Goal: Task Accomplishment & Management: Manage account settings

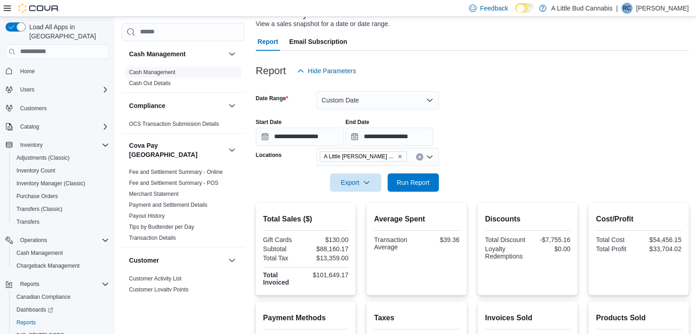
click at [153, 71] on link "Cash Management" at bounding box center [152, 72] width 46 height 6
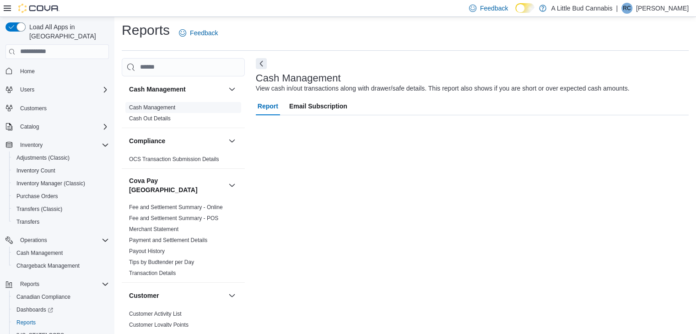
scroll to position [3, 0]
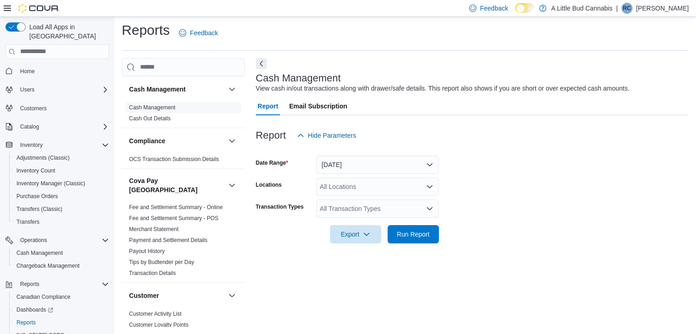
click at [384, 183] on div "All Locations" at bounding box center [377, 187] width 123 height 18
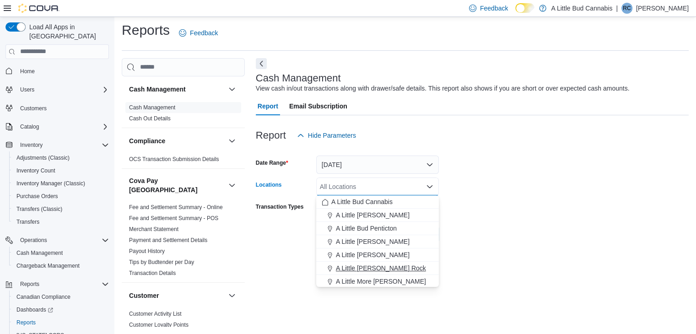
click at [395, 270] on span "A Little [PERSON_NAME] Rock" at bounding box center [381, 268] width 90 height 9
click at [510, 234] on form "Date Range Today Locations A Little Bud White Rock Combo box. Selected. A Littl…" at bounding box center [472, 194] width 433 height 99
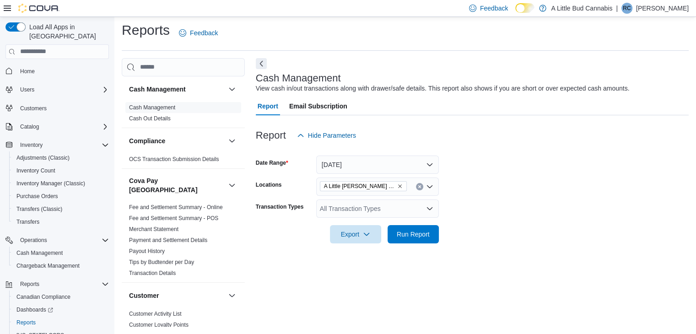
click at [412, 206] on div "All Transaction Types" at bounding box center [377, 209] width 123 height 18
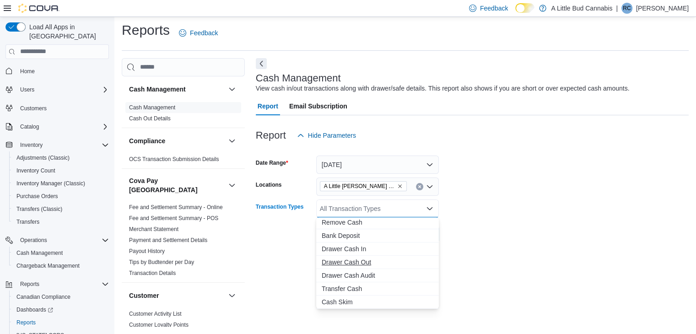
click at [366, 260] on span "Drawer Cash Out" at bounding box center [378, 262] width 112 height 9
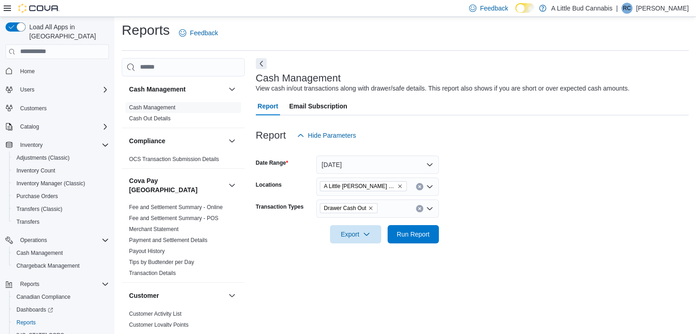
drag, startPoint x: 575, startPoint y: 218, endPoint x: 448, endPoint y: 224, distance: 127.4
click at [573, 220] on div at bounding box center [472, 221] width 433 height 7
click at [409, 231] on span "Run Report" at bounding box center [413, 234] width 33 height 9
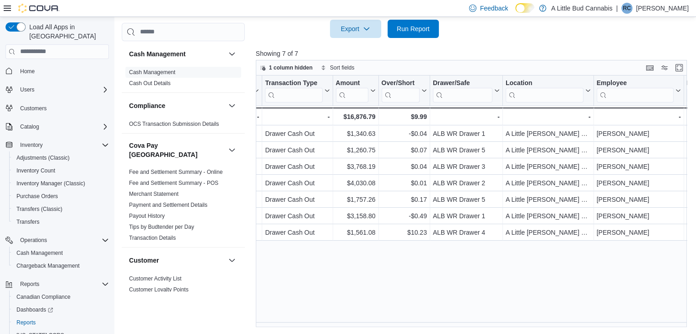
scroll to position [0, 202]
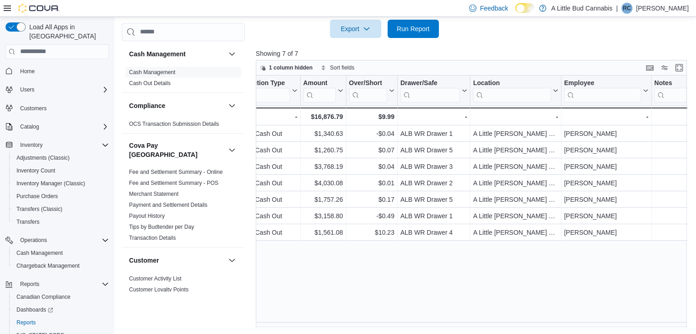
drag, startPoint x: 427, startPoint y: 273, endPoint x: 467, endPoint y: 275, distance: 39.9
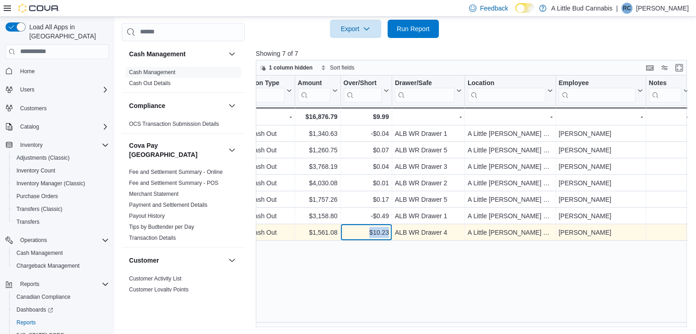
drag, startPoint x: 370, startPoint y: 229, endPoint x: 387, endPoint y: 233, distance: 17.8
click at [387, 233] on div "$10.23" at bounding box center [365, 232] width 45 height 11
copy div "$10.23"
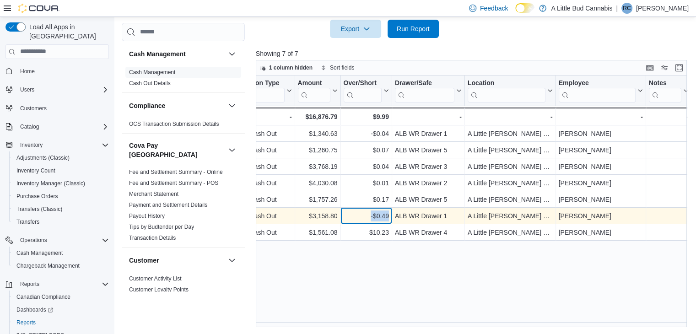
drag, startPoint x: 368, startPoint y: 217, endPoint x: 389, endPoint y: 218, distance: 20.2
click at [389, 218] on div "-$0.49 - Over/Short, column 5, row 6" at bounding box center [366, 216] width 51 height 16
copy div "-$0.49"
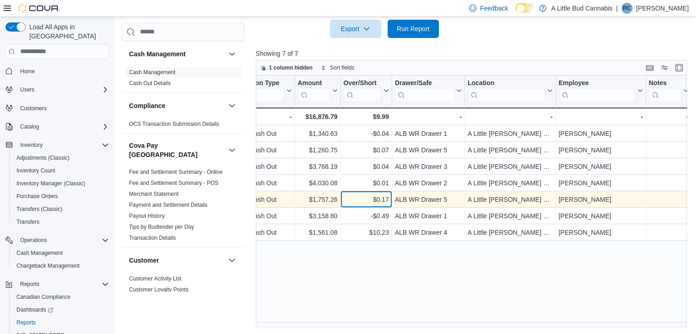
click at [373, 194] on div "$0.17" at bounding box center [365, 199] width 45 height 11
drag, startPoint x: 373, startPoint y: 194, endPoint x: 390, endPoint y: 200, distance: 18.2
click at [390, 200] on div "$0.17 - Over/Short, column 5, row 5" at bounding box center [366, 199] width 51 height 16
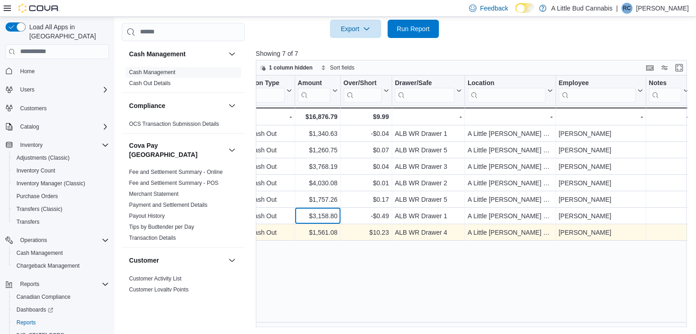
drag, startPoint x: 309, startPoint y: 216, endPoint x: 330, endPoint y: 227, distance: 23.7
click at [311, 216] on div "$3,158.80" at bounding box center [318, 216] width 40 height 11
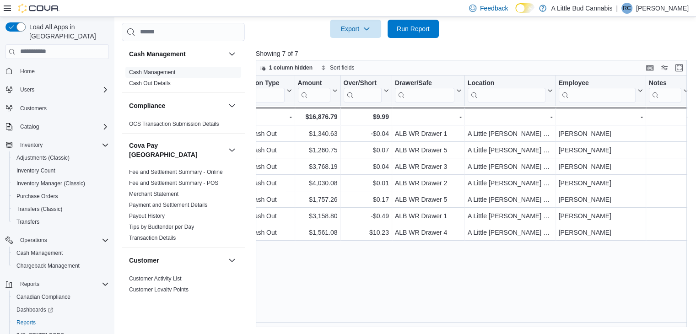
drag, startPoint x: 372, startPoint y: 274, endPoint x: 368, endPoint y: 268, distance: 7.2
click at [368, 270] on div "Date Click to view column header actions Transaction # Click to view column hea…" at bounding box center [474, 202] width 436 height 252
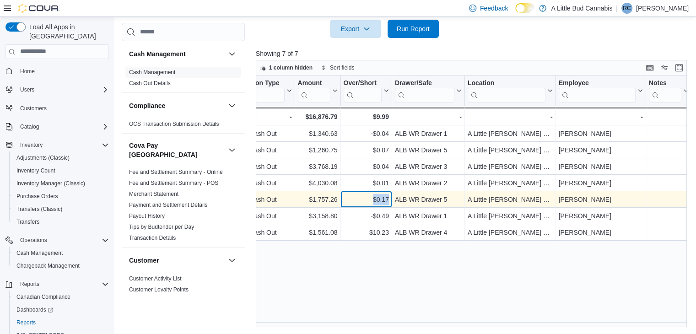
drag, startPoint x: 373, startPoint y: 196, endPoint x: 389, endPoint y: 198, distance: 17.0
click at [389, 198] on div "$0.17 - Over/Short, column 5, row 5" at bounding box center [366, 199] width 51 height 16
copy div "$0.17"
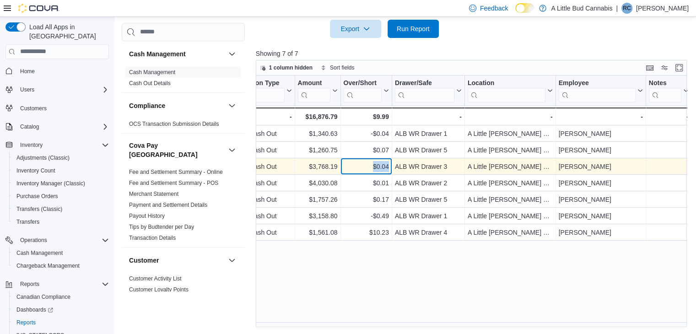
drag, startPoint x: 372, startPoint y: 165, endPoint x: 388, endPoint y: 167, distance: 16.5
click at [388, 167] on div "$0.04" at bounding box center [365, 166] width 45 height 11
copy div "$0.04"
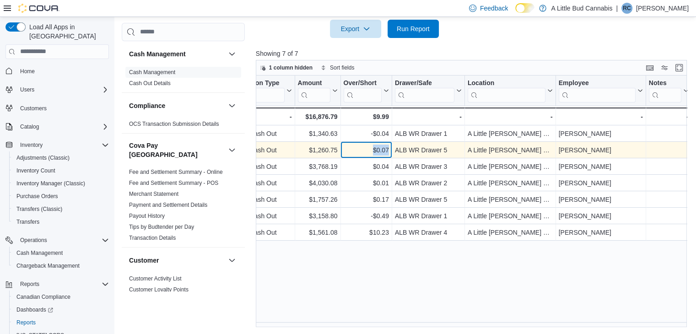
drag, startPoint x: 370, startPoint y: 149, endPoint x: 388, endPoint y: 151, distance: 18.1
click at [388, 151] on div "$0.07" at bounding box center [365, 150] width 45 height 11
copy div "$0.07"
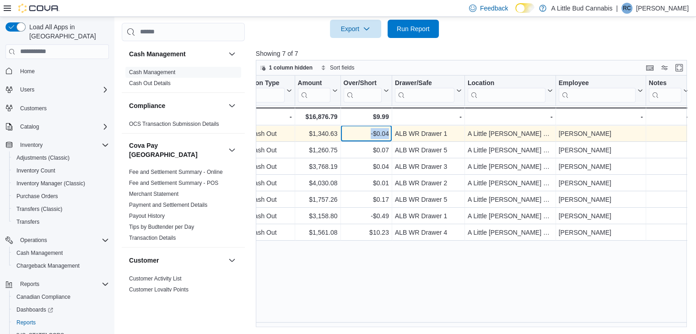
drag, startPoint x: 371, startPoint y: 132, endPoint x: 388, endPoint y: 136, distance: 17.3
click at [388, 136] on div "-$0.04" at bounding box center [365, 133] width 45 height 11
copy div "-$0.04"
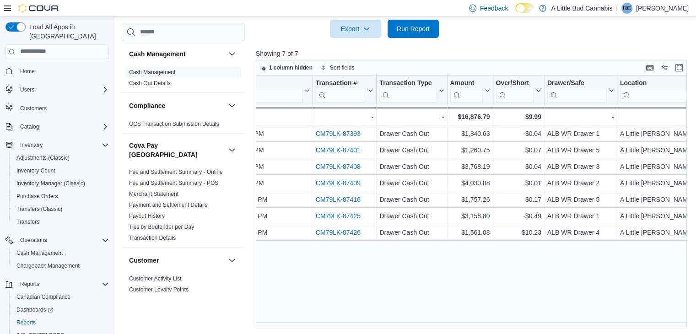
scroll to position [0, 0]
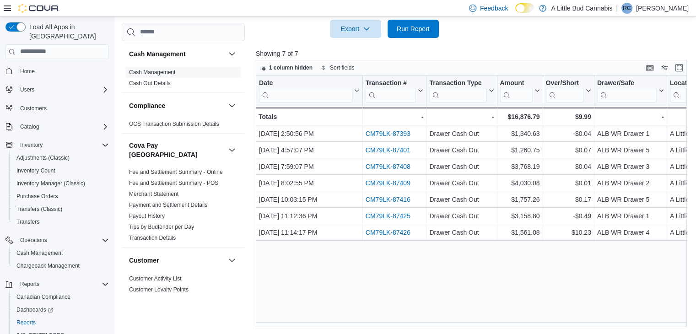
drag, startPoint x: 420, startPoint y: 244, endPoint x: 332, endPoint y: 259, distance: 89.1
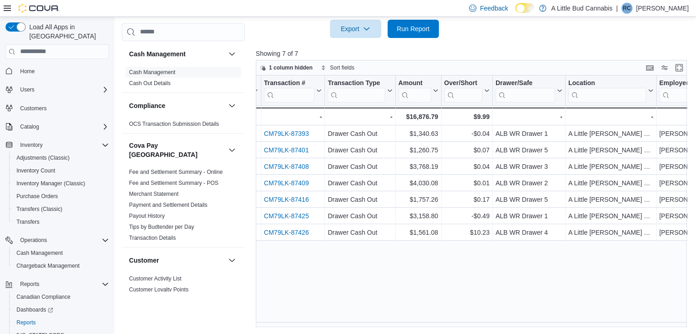
drag, startPoint x: 342, startPoint y: 260, endPoint x: 393, endPoint y: 266, distance: 51.2
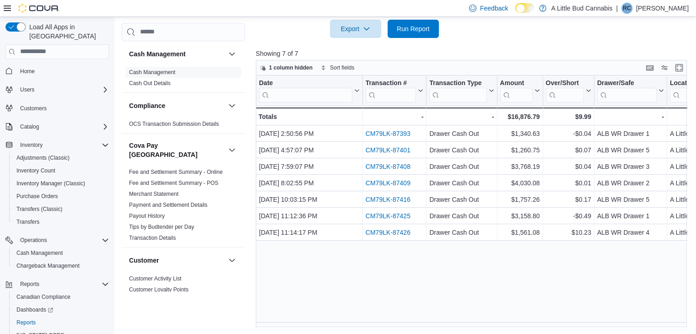
drag, startPoint x: 553, startPoint y: 255, endPoint x: 472, endPoint y: 264, distance: 81.5
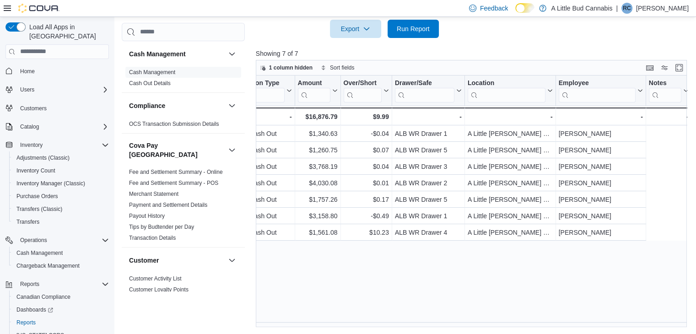
drag, startPoint x: 358, startPoint y: 274, endPoint x: 583, endPoint y: 270, distance: 224.8
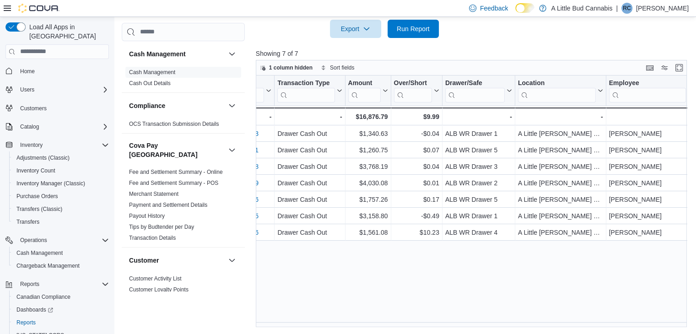
drag, startPoint x: 583, startPoint y: 270, endPoint x: 425, endPoint y: 288, distance: 159.0
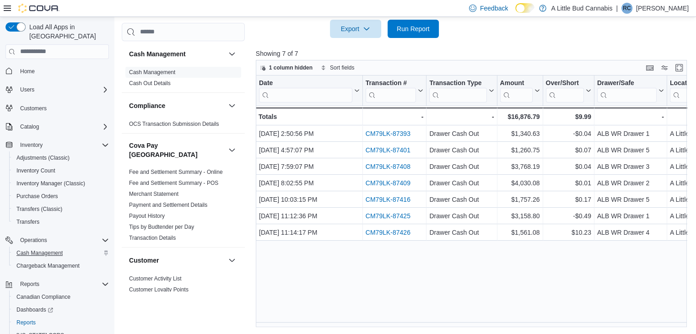
scroll to position [26, 0]
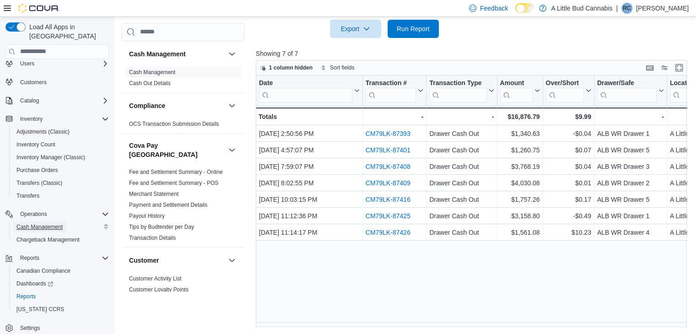
click at [42, 223] on span "Cash Management" at bounding box center [39, 226] width 46 height 7
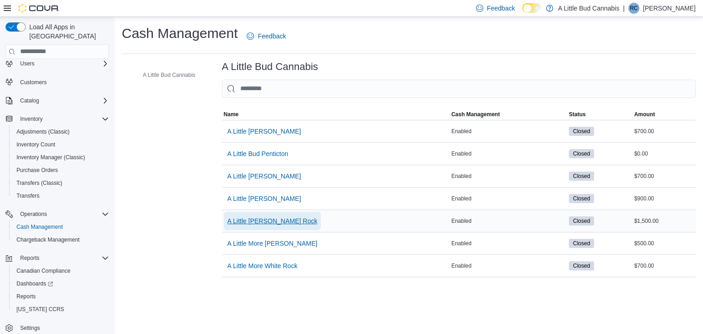
click at [284, 219] on span "A Little [PERSON_NAME] Rock" at bounding box center [272, 220] width 90 height 9
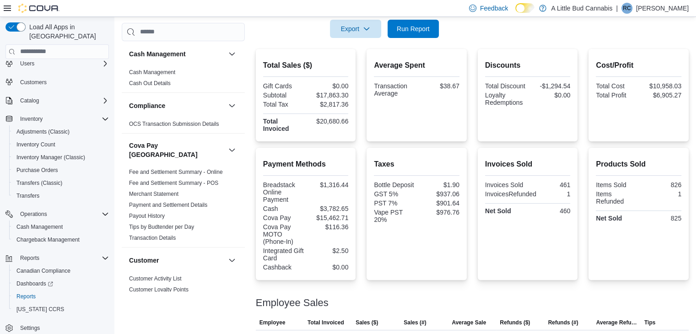
scroll to position [39, 0]
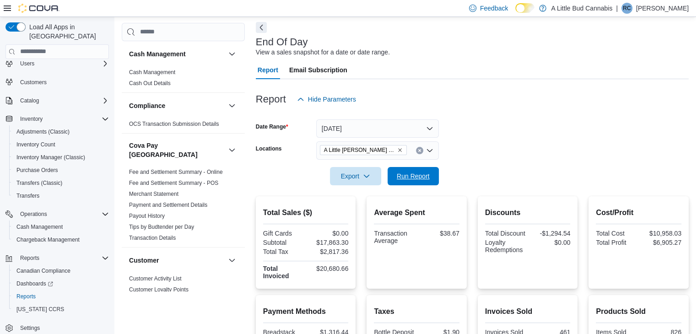
drag, startPoint x: 424, startPoint y: 178, endPoint x: 430, endPoint y: 141, distance: 37.2
click at [424, 174] on span "Run Report" at bounding box center [413, 176] width 33 height 9
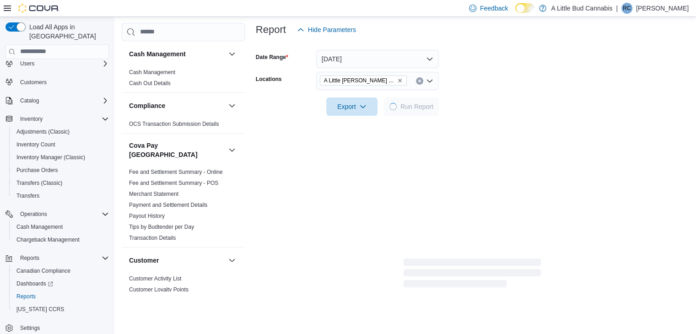
scroll to position [205, 0]
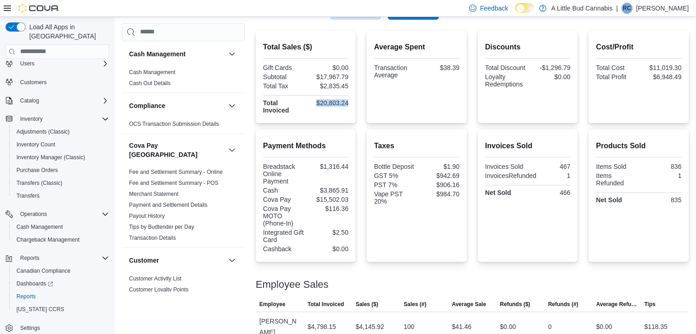
drag, startPoint x: 315, startPoint y: 102, endPoint x: 350, endPoint y: 99, distance: 34.4
click at [348, 99] on div "$20,803.24" at bounding box center [328, 102] width 41 height 7
copy div "$20,803.24"
drag, startPoint x: 317, startPoint y: 74, endPoint x: 350, endPoint y: 76, distance: 33.0
click at [350, 76] on div "Total Sales ($) Gift Cards $0.00 Subtotal $17,967.79 Total Tax $2,835.45 Total …" at bounding box center [306, 77] width 100 height 92
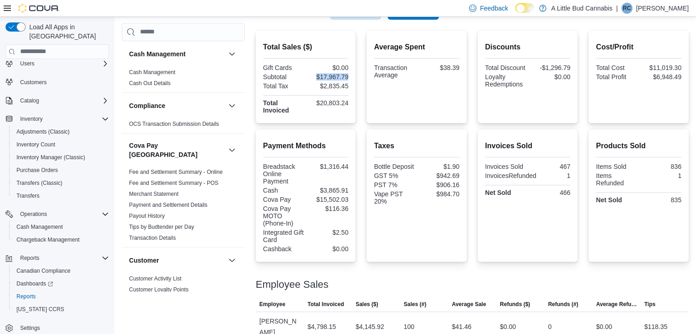
copy div "$17,967.79"
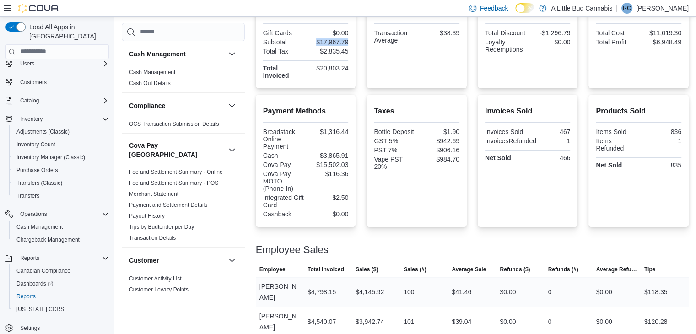
scroll to position [297, 0]
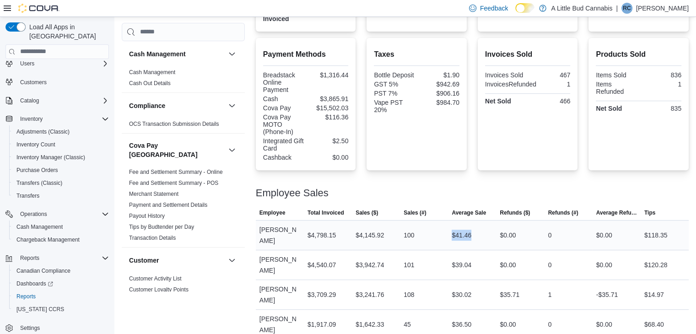
drag, startPoint x: 451, startPoint y: 226, endPoint x: 475, endPoint y: 229, distance: 24.1
click at [475, 229] on div "$41.46" at bounding box center [472, 235] width 48 height 18
copy div "$41.46"
drag, startPoint x: 456, startPoint y: 248, endPoint x: 473, endPoint y: 245, distance: 17.2
click at [471, 260] on div "$39.04" at bounding box center [462, 265] width 20 height 11
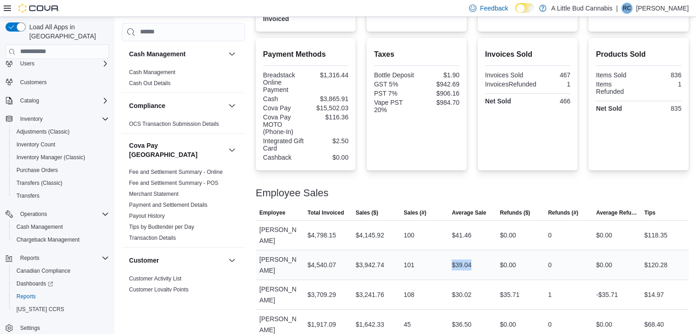
copy div "$39.04"
drag, startPoint x: 459, startPoint y: 274, endPoint x: 473, endPoint y: 273, distance: 14.2
click at [471, 289] on div "$30.02" at bounding box center [462, 294] width 20 height 11
click at [454, 289] on div "$30.02" at bounding box center [462, 294] width 20 height 11
drag, startPoint x: 454, startPoint y: 271, endPoint x: 474, endPoint y: 271, distance: 19.2
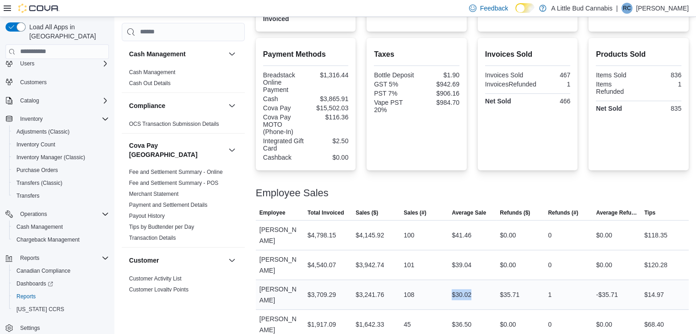
click at [476, 286] on div "$30.02" at bounding box center [472, 295] width 48 height 18
copy div "$30.02"
drag, startPoint x: 472, startPoint y: 301, endPoint x: 441, endPoint y: 294, distance: 32.4
click at [438, 309] on td "Sales (#) 45" at bounding box center [424, 324] width 48 height 30
drag, startPoint x: 453, startPoint y: 301, endPoint x: 473, endPoint y: 302, distance: 20.6
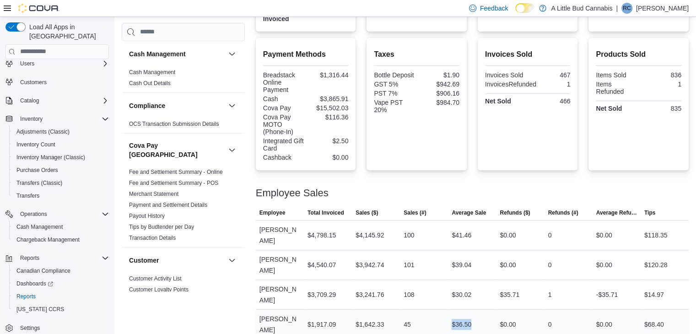
click at [473, 315] on div "$36.50" at bounding box center [472, 324] width 48 height 18
copy div "$36.50"
drag, startPoint x: 481, startPoint y: 298, endPoint x: 467, endPoint y: 300, distance: 14.5
copy div "$36.50"
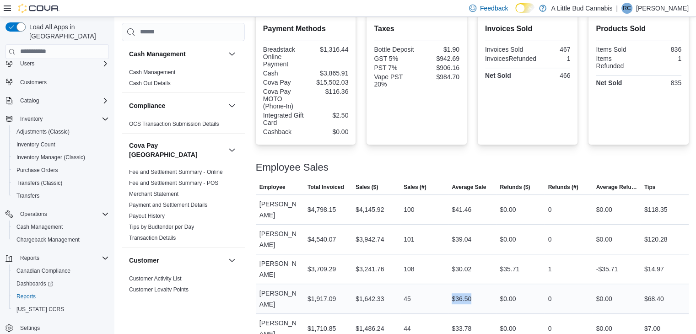
scroll to position [342, 0]
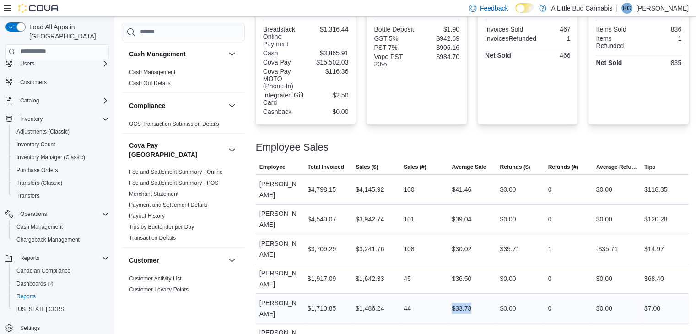
drag, startPoint x: 455, startPoint y: 289, endPoint x: 470, endPoint y: 289, distance: 14.2
click at [471, 303] on div "$33.78" at bounding box center [462, 308] width 20 height 11
copy div "$33.78"
click at [372, 303] on div "$1,486.24" at bounding box center [370, 308] width 28 height 11
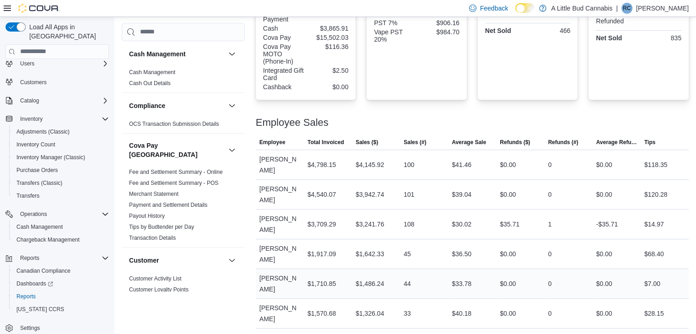
scroll to position [388, 0]
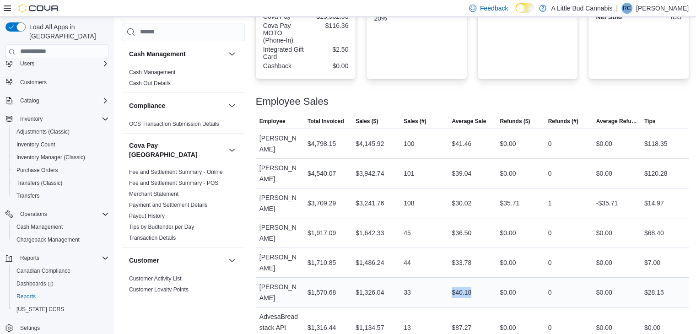
drag, startPoint x: 455, startPoint y: 277, endPoint x: 474, endPoint y: 274, distance: 19.0
click at [474, 283] on div "$40.18" at bounding box center [472, 292] width 48 height 18
copy div "$40.18"
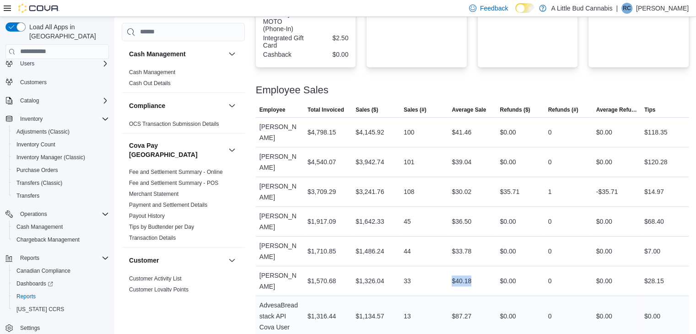
scroll to position [406, 0]
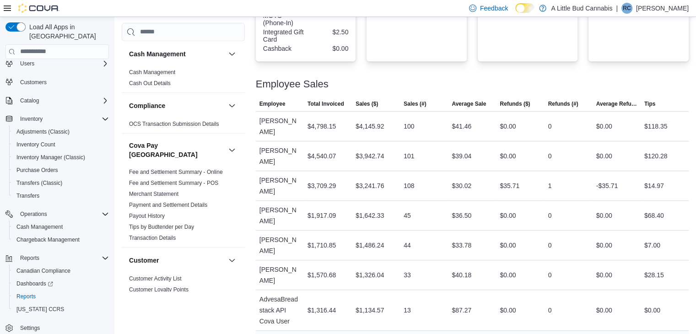
drag, startPoint x: 454, startPoint y: 314, endPoint x: 474, endPoint y: 316, distance: 19.8
copy div "$47.13"
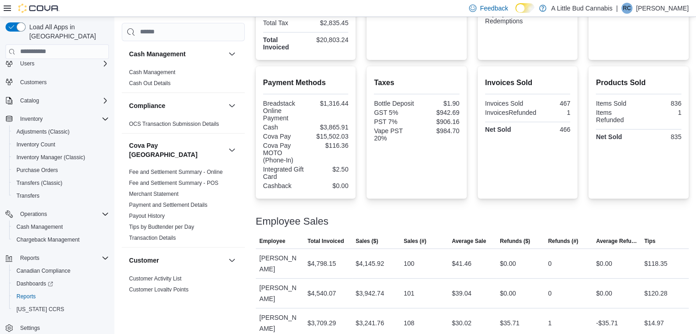
click at [161, 70] on link "Cash Management" at bounding box center [152, 72] width 46 height 6
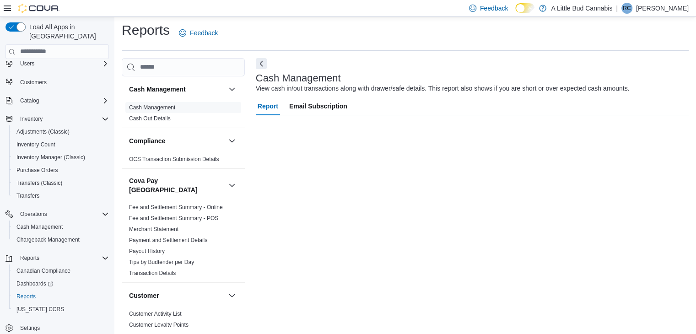
scroll to position [3, 0]
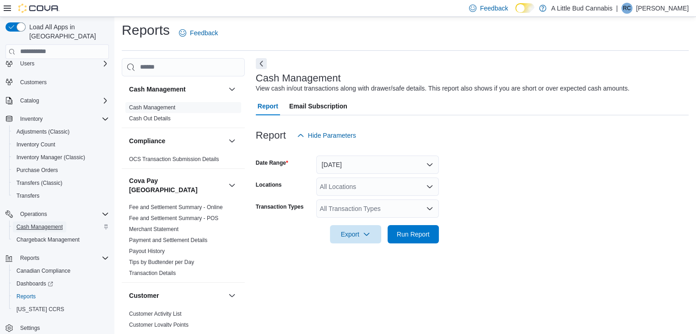
click at [47, 223] on span "Cash Management" at bounding box center [39, 226] width 46 height 7
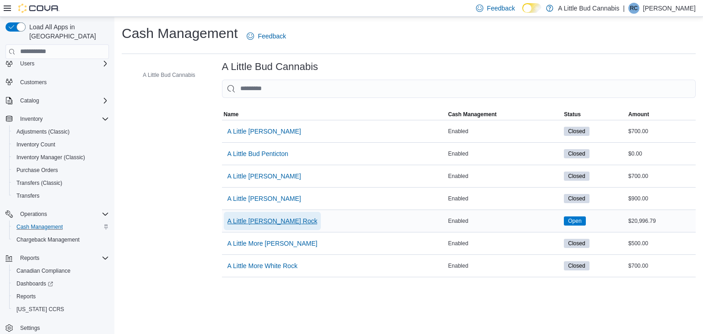
click at [265, 220] on span "A Little [PERSON_NAME] Rock" at bounding box center [272, 220] width 90 height 9
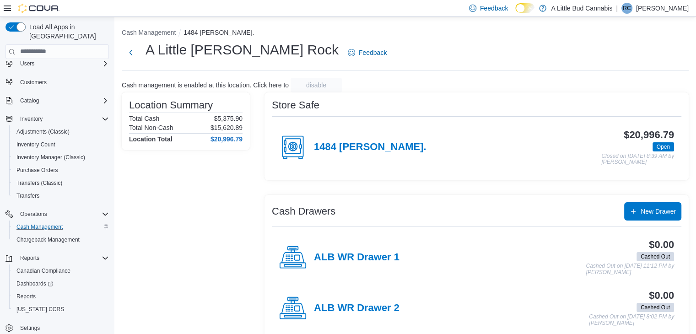
click at [373, 141] on div "1484 [PERSON_NAME]." at bounding box center [352, 147] width 147 height 27
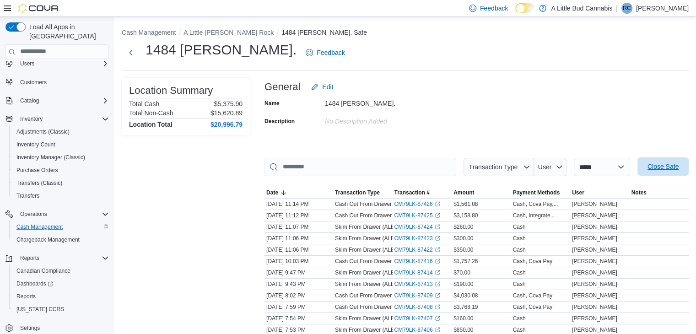
click at [669, 161] on span "Close Safe" at bounding box center [663, 166] width 40 height 18
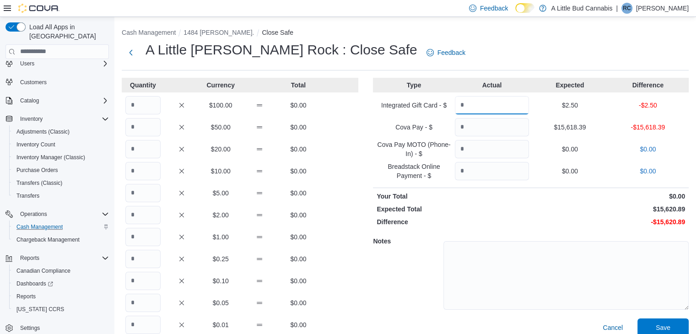
click at [492, 104] on input "Quantity" at bounding box center [492, 105] width 74 height 18
type input "****"
click at [525, 127] on input "Quantity" at bounding box center [492, 127] width 74 height 18
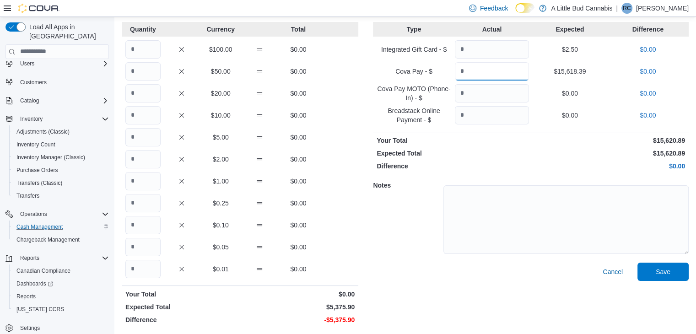
scroll to position [57, 0]
type input "********"
click at [146, 180] on input "Quantity" at bounding box center [142, 180] width 35 height 18
type input "****"
click at [144, 264] on input "Quantity" at bounding box center [142, 268] width 35 height 18
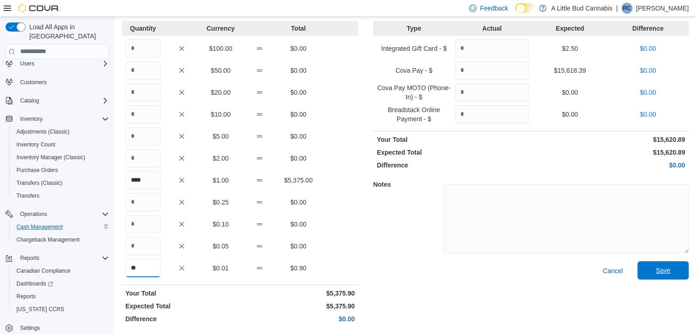
type input "**"
click at [663, 270] on span "Save" at bounding box center [663, 270] width 15 height 9
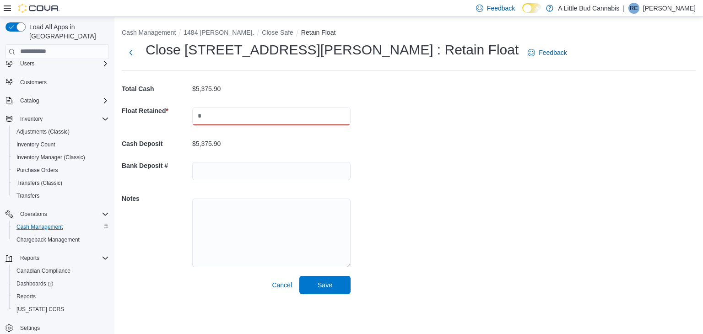
drag, startPoint x: 280, startPoint y: 124, endPoint x: 279, endPoint y: 119, distance: 4.6
click at [277, 124] on input "text" at bounding box center [271, 116] width 158 height 18
type input "****"
click at [328, 286] on span "Save" at bounding box center [325, 284] width 15 height 9
